Goal: Obtain resource: Download file/media

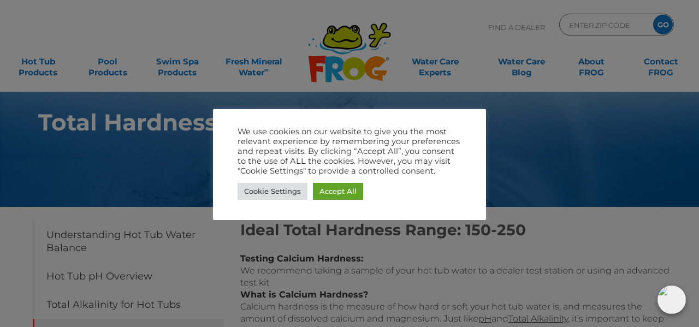
click at [345, 188] on link "Accept All" at bounding box center [338, 191] width 50 height 17
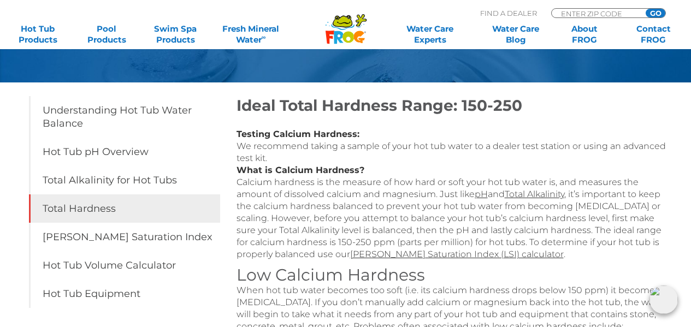
scroll to position [124, 0]
click at [31, 28] on link "Hot Tub Products" at bounding box center [38, 34] width 54 height 22
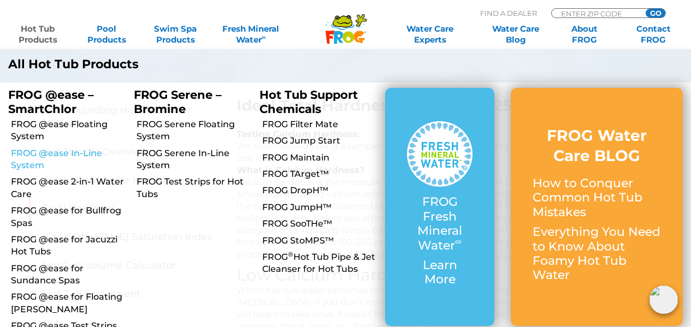
click at [28, 158] on link "FROG @ease In-Line System" at bounding box center [68, 159] width 115 height 25
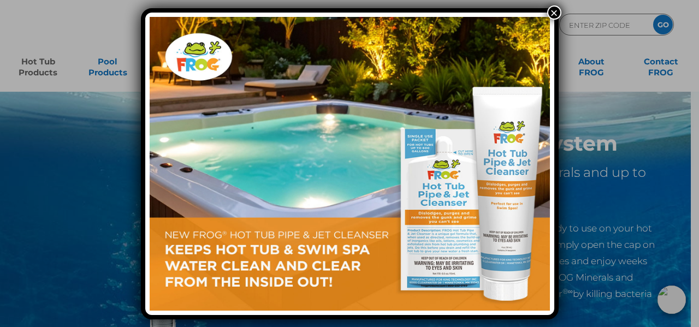
click at [40, 66] on div "×" at bounding box center [349, 163] width 699 height 327
click at [554, 16] on button "×" at bounding box center [554, 12] width 14 height 14
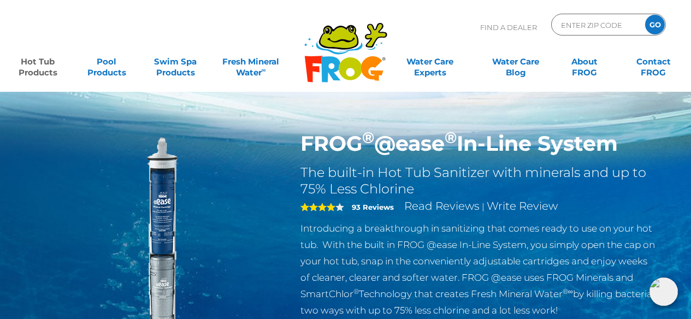
click at [45, 73] on link "Hot Tub Products" at bounding box center [38, 62] width 54 height 22
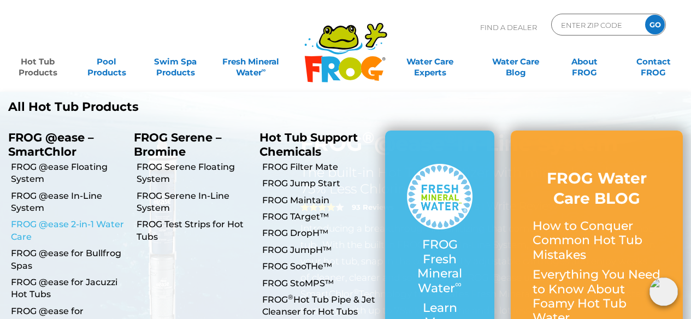
click at [110, 229] on link "FROG @ease 2-in-1 Water Care" at bounding box center [68, 230] width 115 height 25
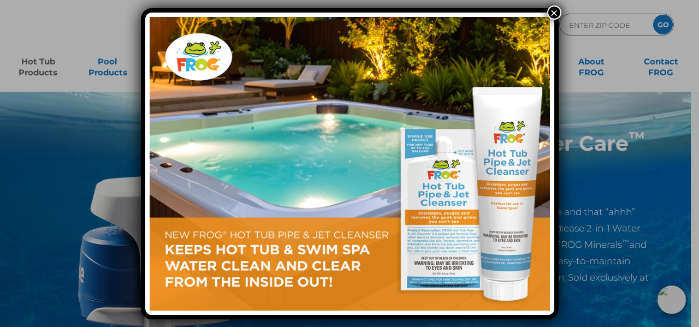
click at [555, 11] on button "×" at bounding box center [554, 12] width 14 height 14
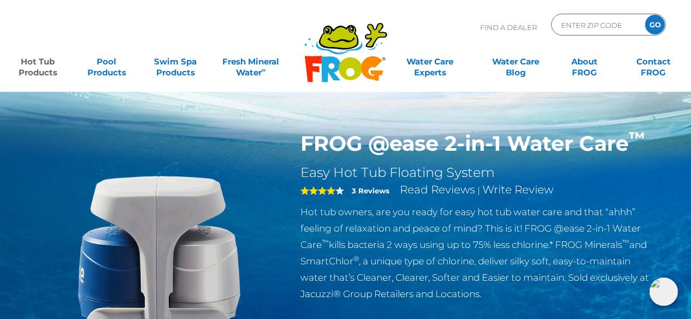
scroll to position [1, 0]
click at [39, 73] on link "Hot Tub Products" at bounding box center [38, 62] width 54 height 22
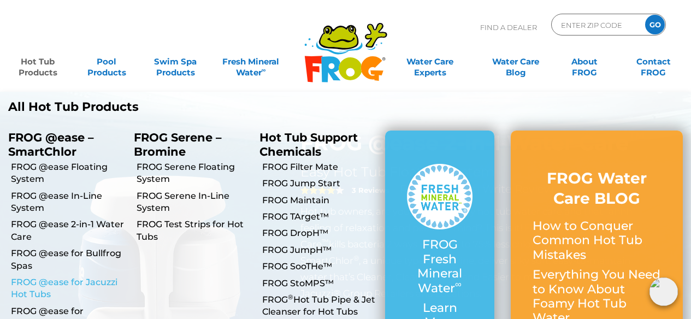
click at [103, 280] on link "FROG @ease for Jacuzzi Hot Tubs" at bounding box center [68, 288] width 115 height 25
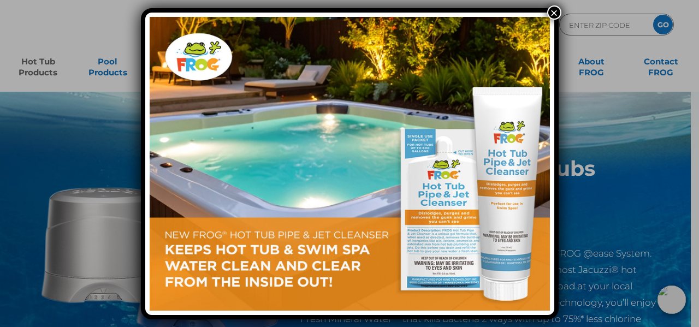
click at [555, 16] on button "×" at bounding box center [554, 12] width 14 height 14
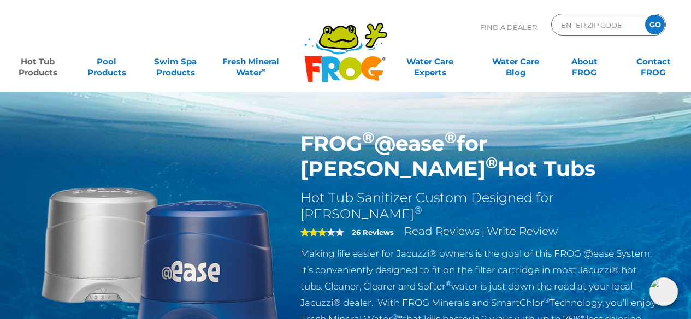
click at [39, 65] on link "Hot Tub Products" at bounding box center [38, 62] width 54 height 22
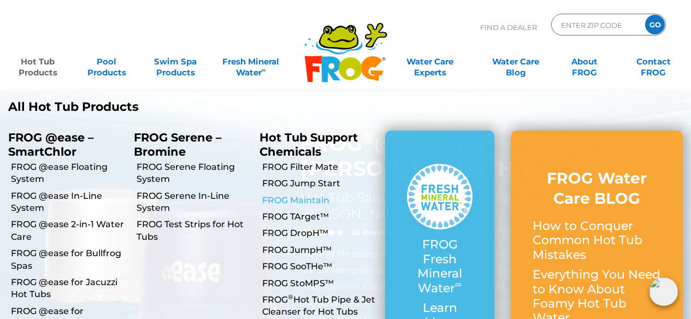
click at [283, 204] on link "FROG Maintain" at bounding box center [319, 200] width 115 height 12
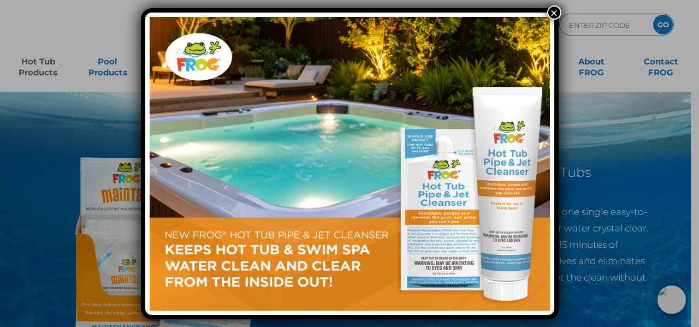
click at [556, 15] on button "×" at bounding box center [554, 12] width 14 height 14
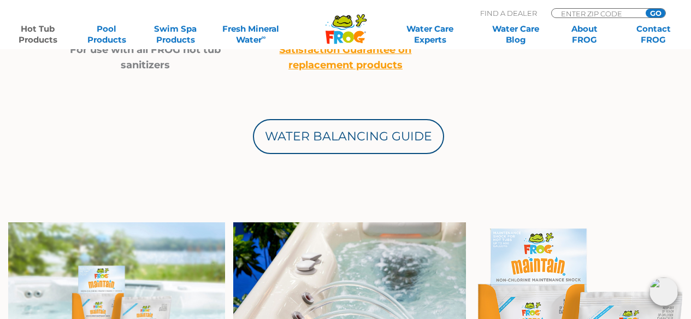
scroll to position [567, 0]
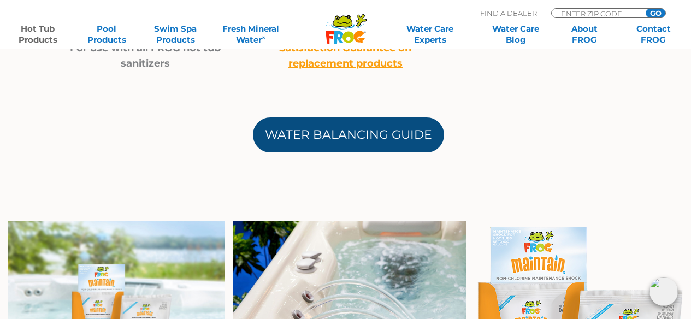
click at [384, 139] on link "Water Balancing Guide" at bounding box center [348, 134] width 191 height 35
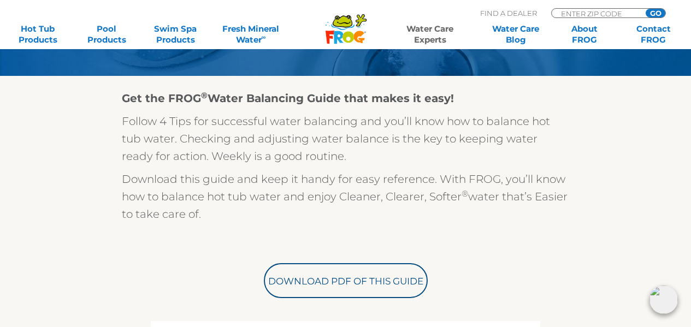
scroll to position [254, 0]
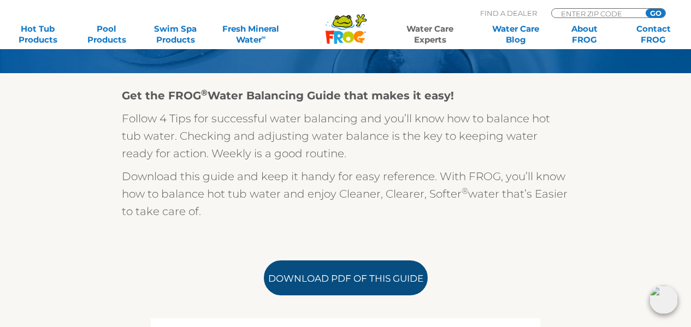
click at [371, 276] on link "Download PDF of this Guide" at bounding box center [346, 277] width 164 height 35
